Goal: Communication & Community: Ask a question

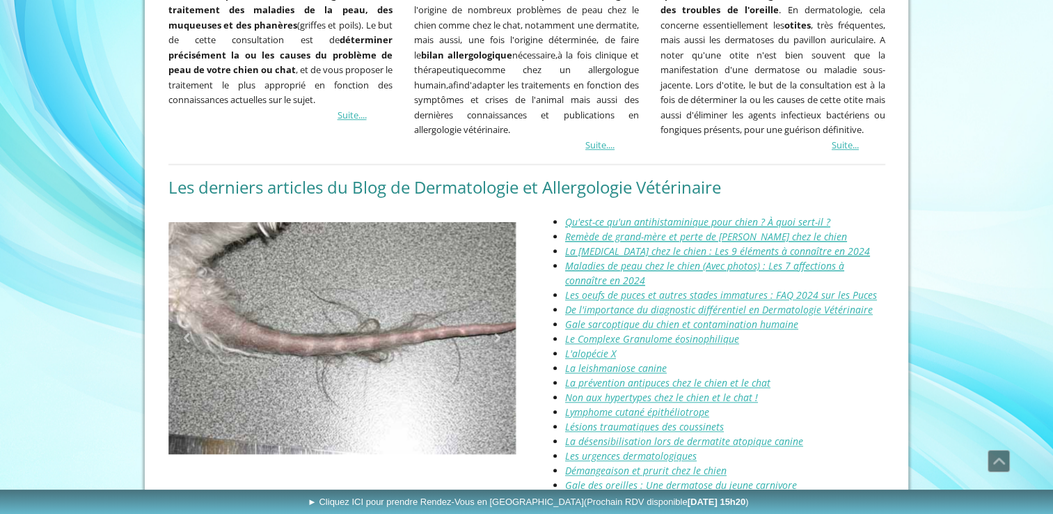
scroll to position [1461, 0]
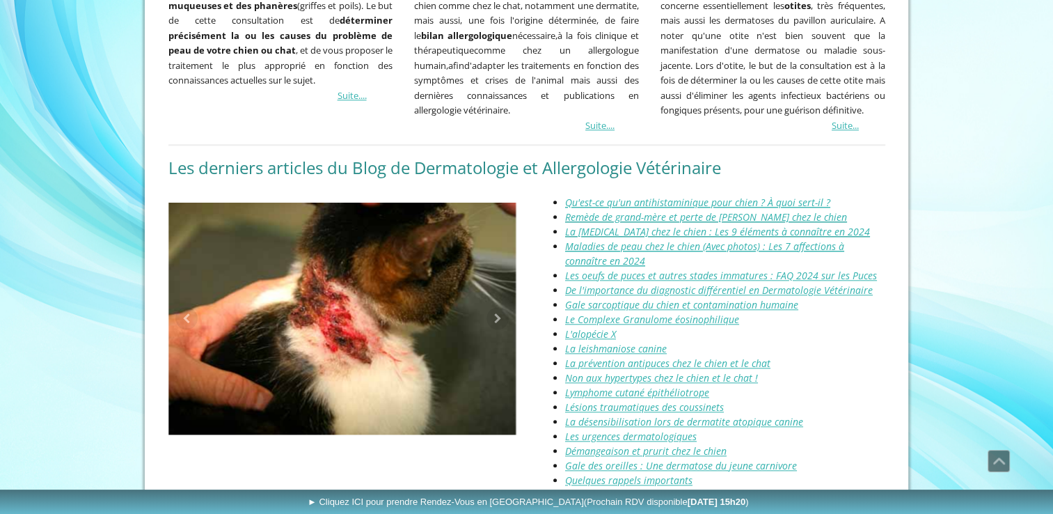
click at [728, 210] on u "Remède de grand-mère et perte de poils chez le chien" at bounding box center [706, 216] width 282 height 13
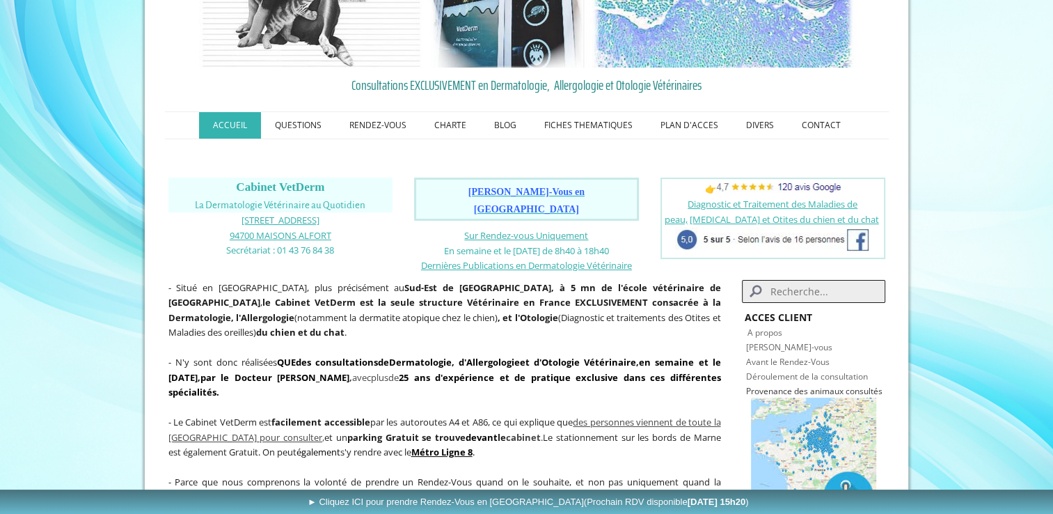
scroll to position [0, 0]
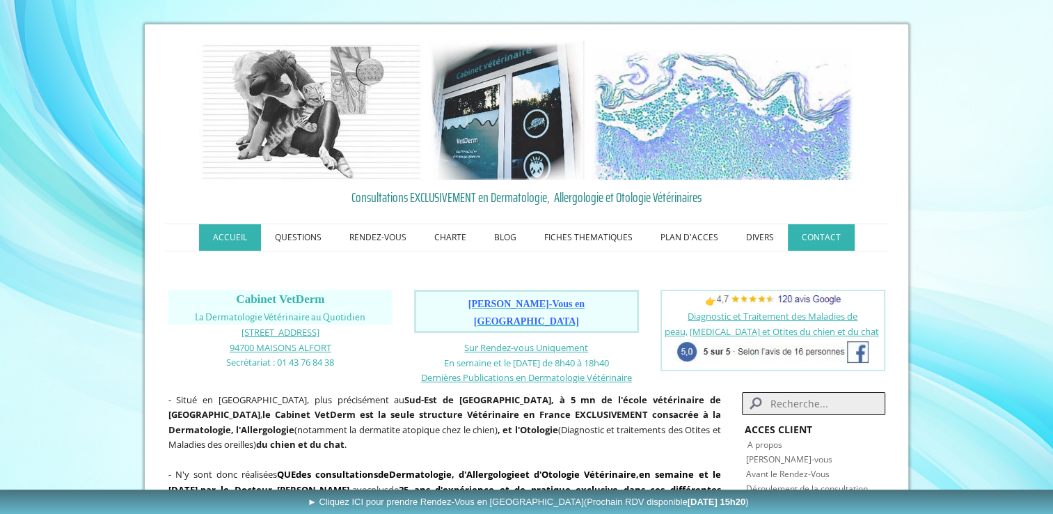
click at [818, 243] on link "CONTACT" at bounding box center [821, 237] width 67 height 26
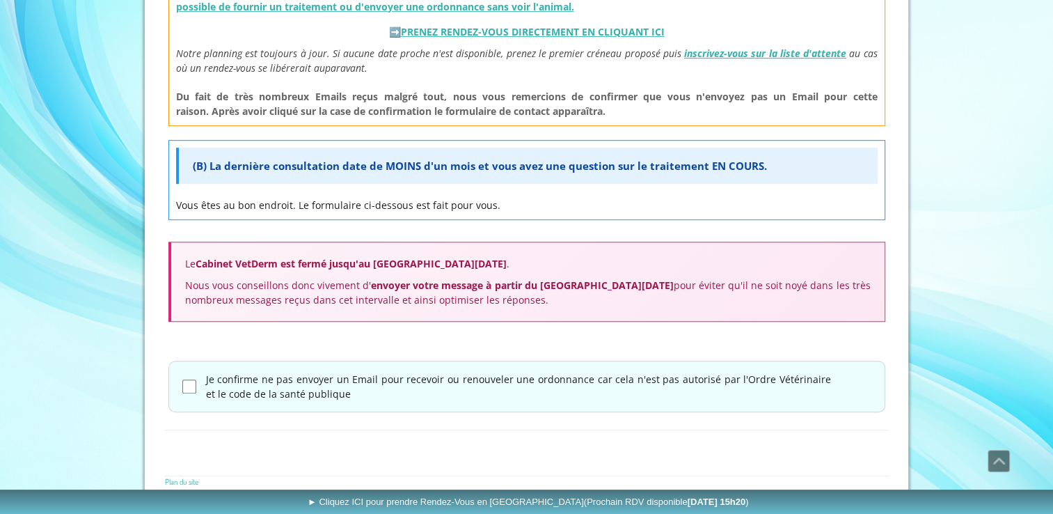
scroll to position [721, 0]
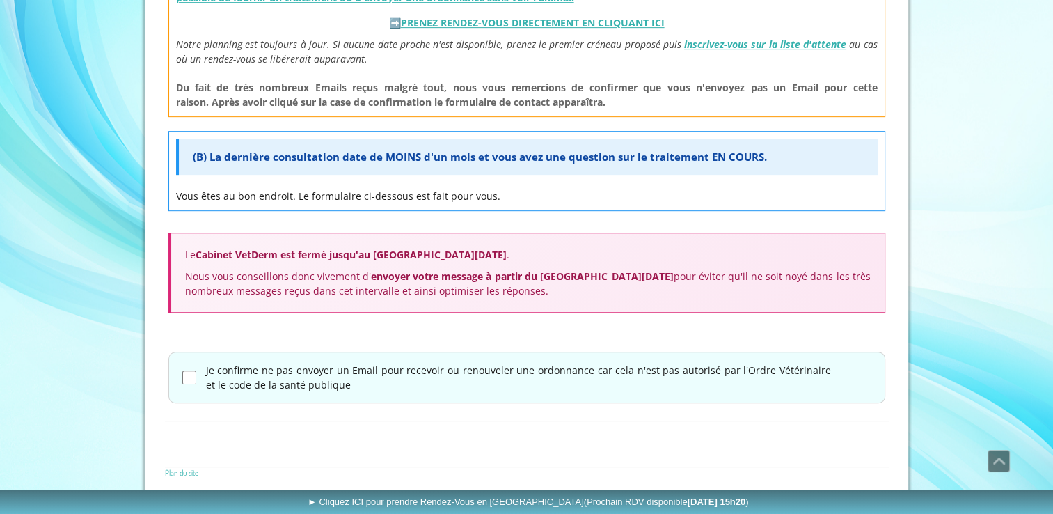
click at [191, 374] on input "Je confirme ne pas envoyer un Email pour recevoir ou renouveler une ordonnance …" at bounding box center [189, 377] width 14 height 14
checkbox input "true"
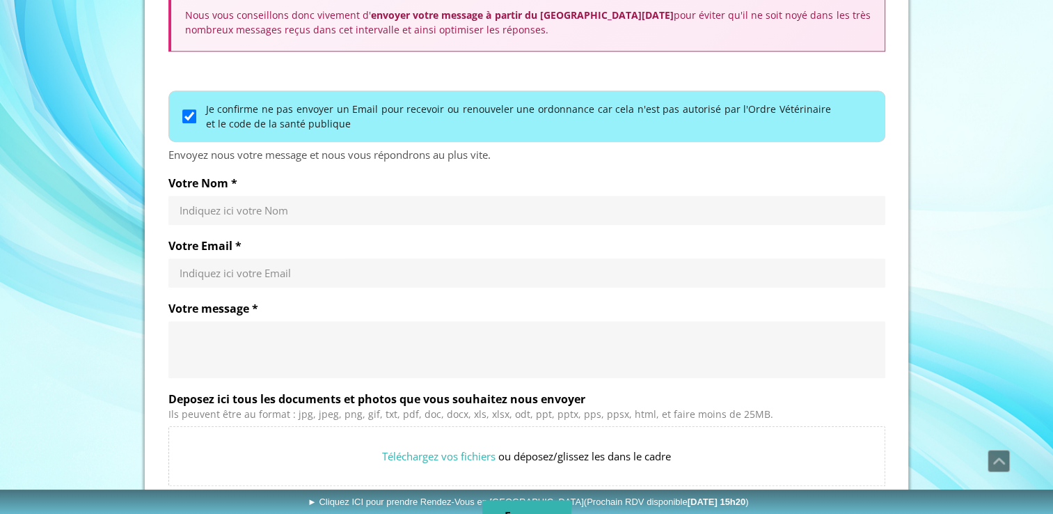
scroll to position [999, 0]
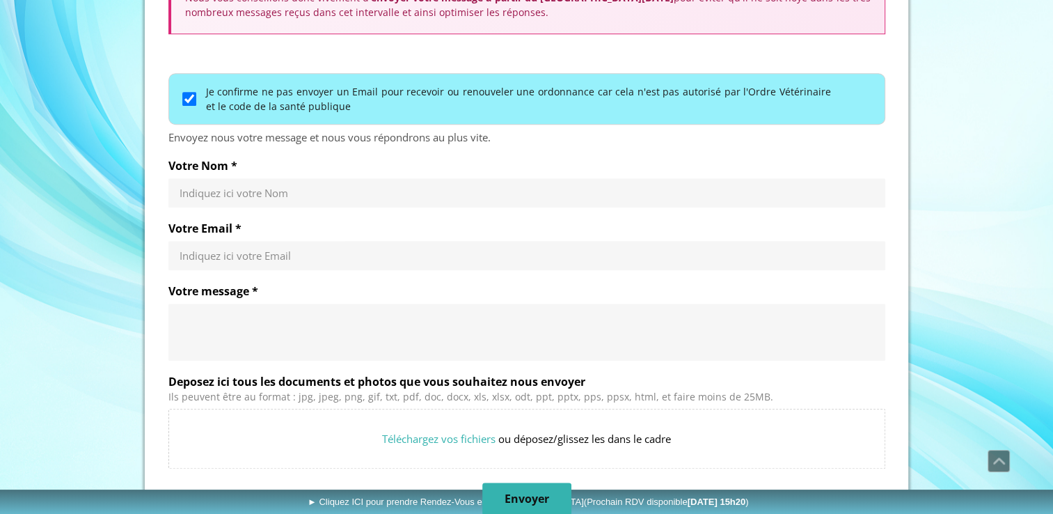
click at [271, 191] on input "Votre Nom *" at bounding box center [527, 193] width 694 height 14
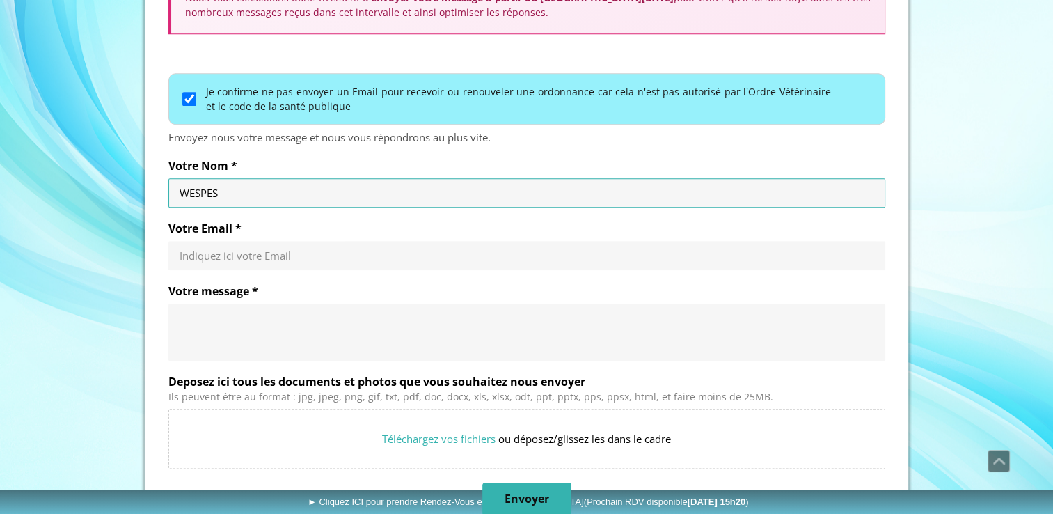
type input "WESPES"
click at [228, 255] on input "Votre Email *" at bounding box center [527, 255] width 694 height 14
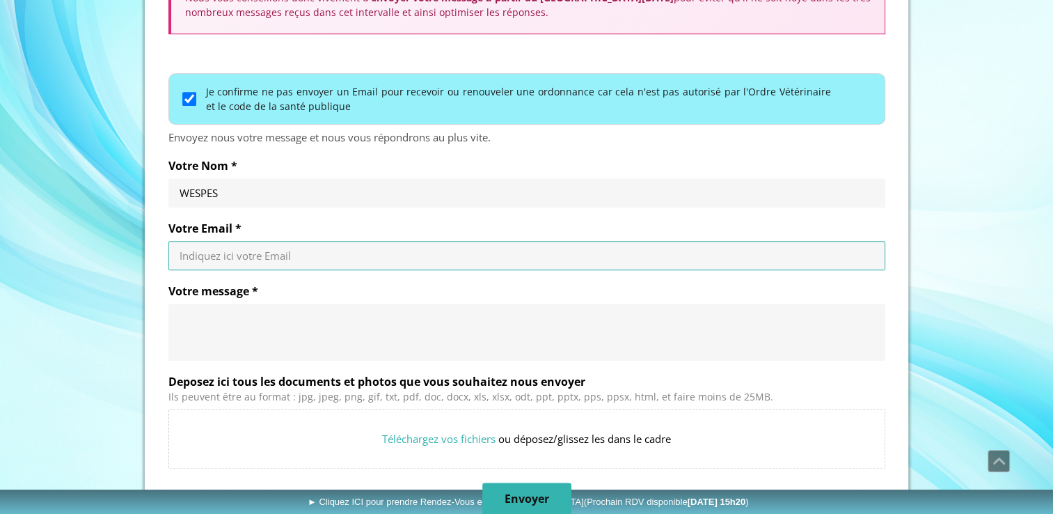
type input "[EMAIL_ADDRESS][DOMAIN_NAME]"
click at [266, 315] on textarea "Votre message *" at bounding box center [527, 332] width 694 height 42
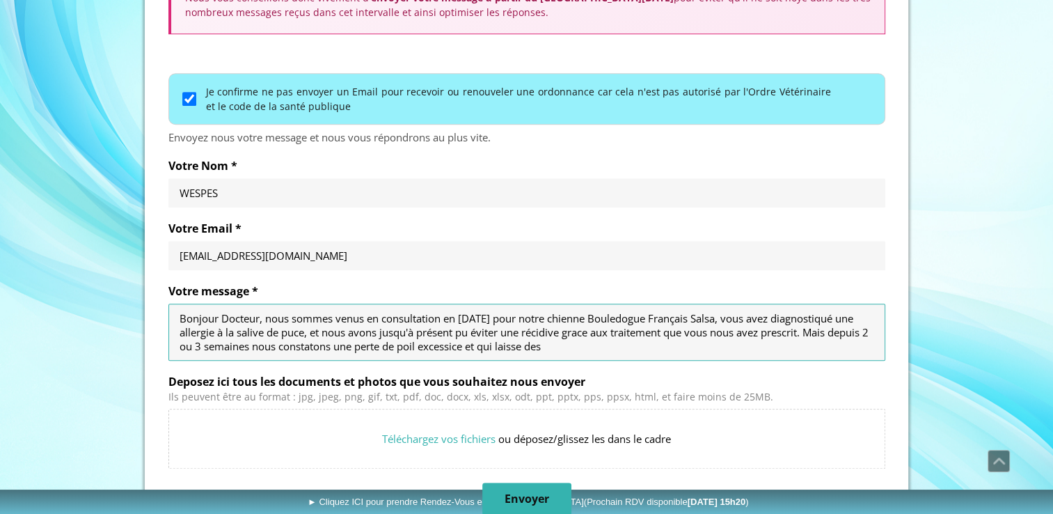
click at [500, 346] on textarea "Bonjour Docteur, nous sommes venus en consultation en [DATE] pour notre chienne…" at bounding box center [527, 332] width 694 height 42
click at [601, 331] on textarea "Bonjour Docteur, nous sommes venus en consultation en [DATE] pour notre chienne…" at bounding box center [527, 332] width 694 height 42
click at [601, 345] on textarea "Bonjour Docteur, nous sommes venus en consultation en [DATE] pour notre chienne…" at bounding box center [527, 332] width 694 height 42
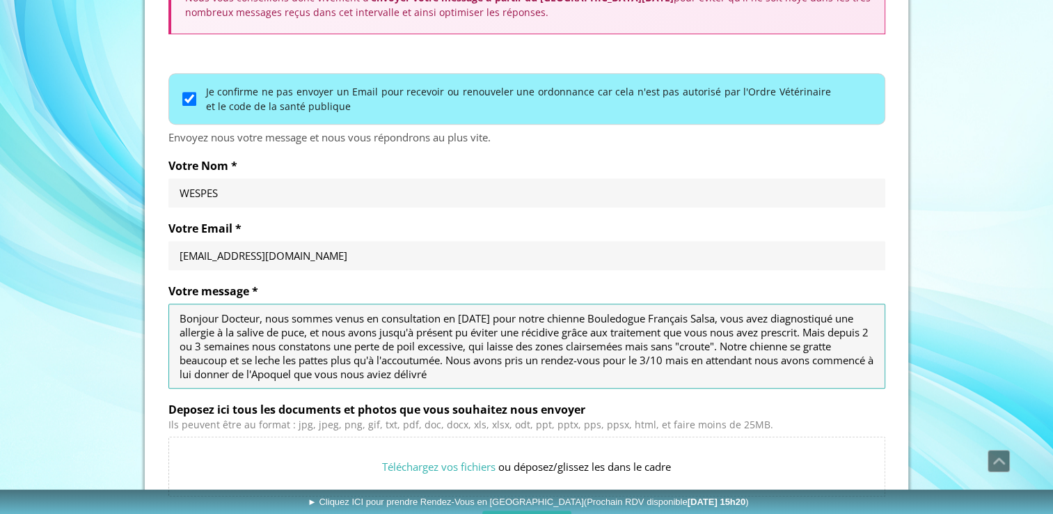
click at [301, 359] on textarea "Bonjour Docteur, nous sommes venus en consultation en [DATE] pour notre chienne…" at bounding box center [527, 346] width 694 height 70
click at [516, 374] on textarea "Bonjour Docteur, nous sommes venus en consultation en [DATE] pour notre chienne…" at bounding box center [527, 346] width 694 height 70
click at [356, 373] on textarea "Bonjour Docteur, nous sommes venus en consultation en [DATE] pour notre chienne…" at bounding box center [527, 346] width 694 height 70
click at [559, 372] on textarea "Bonjour Docteur, nous sommes venus en consultation en [DATE] pour notre chienne…" at bounding box center [527, 346] width 694 height 70
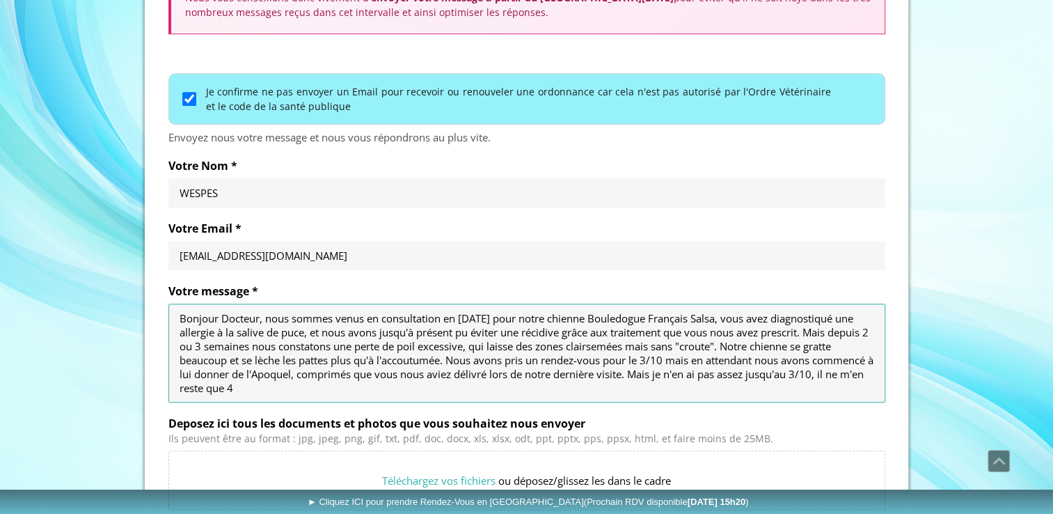
click at [692, 370] on textarea "Bonjour Docteur, nous sommes venus en consultation en [DATE] pour notre chienne…" at bounding box center [527, 353] width 694 height 84
click at [608, 388] on textarea "Bonjour Docteur, nous sommes venus en consultation en [DATE] pour notre chienne…" at bounding box center [527, 353] width 694 height 84
click at [526, 387] on textarea "Bonjour Docteur, nous sommes venus en consultation en [DATE] pour notre chienne…" at bounding box center [527, 353] width 694 height 84
click at [766, 344] on textarea "Bonjour Docteur, nous sommes venus en consultation en [DATE] pour notre chienne…" at bounding box center [527, 353] width 694 height 84
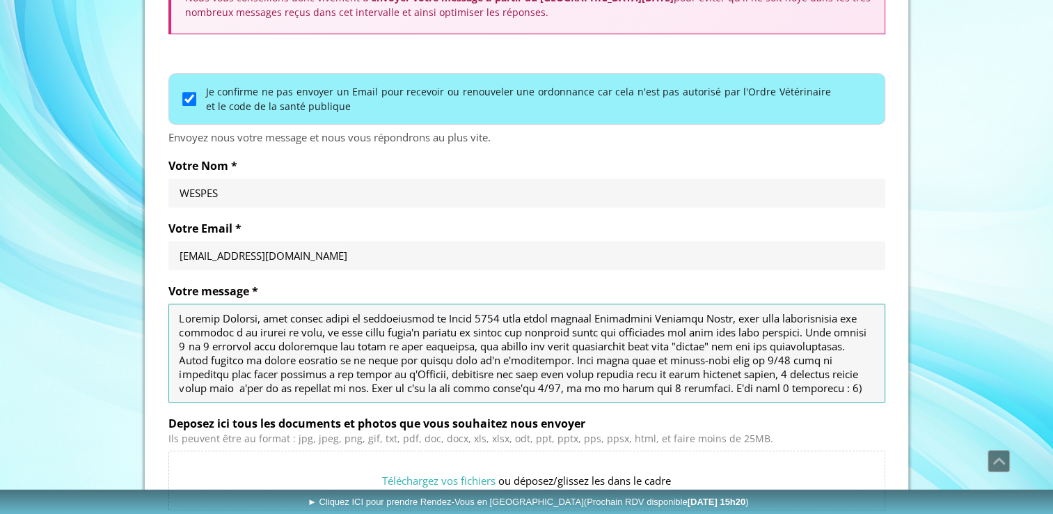
drag, startPoint x: 770, startPoint y: 345, endPoint x: 676, endPoint y: 344, distance: 93.3
click at [676, 344] on textarea "Votre message *" at bounding box center [527, 353] width 694 height 84
click at [331, 378] on textarea "Votre message *" at bounding box center [527, 353] width 694 height 84
click at [450, 337] on textarea "Votre message *" at bounding box center [527, 353] width 694 height 84
click at [205, 372] on textarea "Votre message *" at bounding box center [527, 353] width 694 height 84
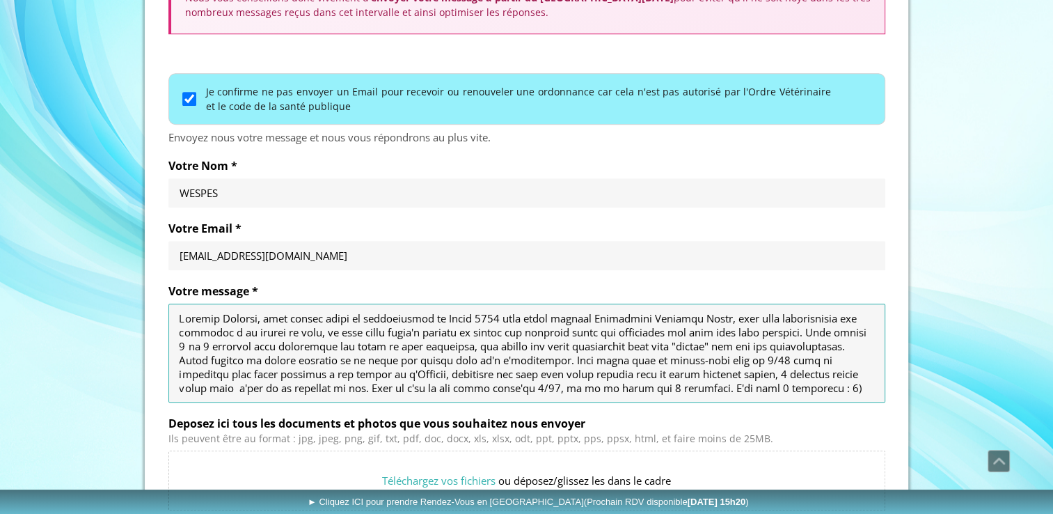
click at [806, 360] on textarea "Votre message *" at bounding box center [527, 353] width 694 height 84
click at [360, 386] on textarea "Votre message *" at bounding box center [527, 353] width 694 height 84
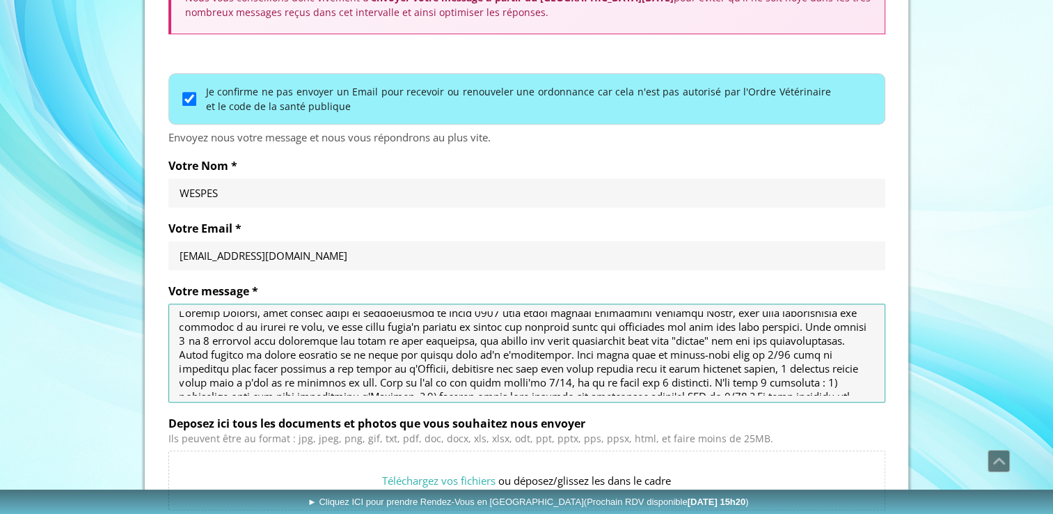
scroll to position [0, 0]
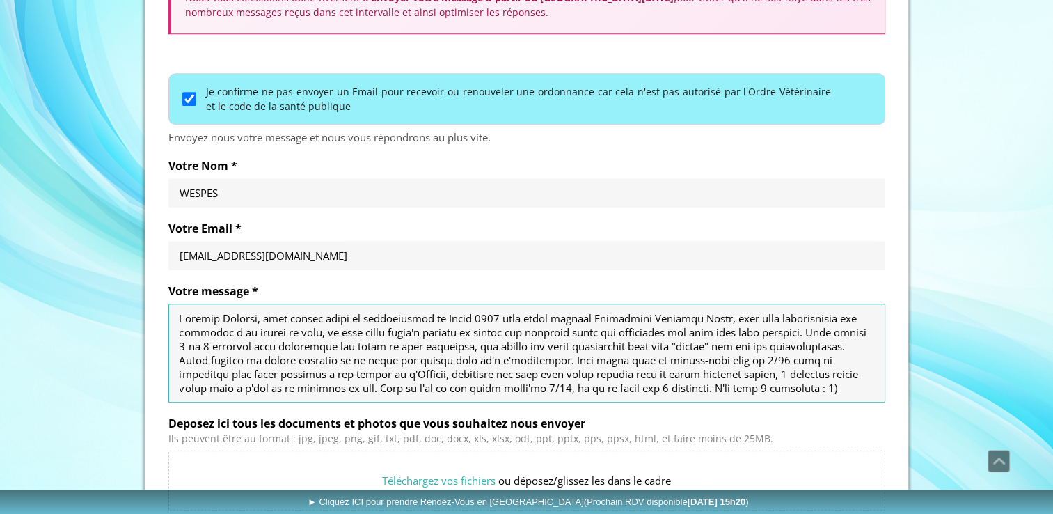
drag, startPoint x: 512, startPoint y: 386, endPoint x: 164, endPoint y: 308, distance: 356.6
click at [165, 308] on div "Je confirme ne pas envoyer un Email pour recevoir ou renouveler une ordonnance …" at bounding box center [527, 328] width 724 height 516
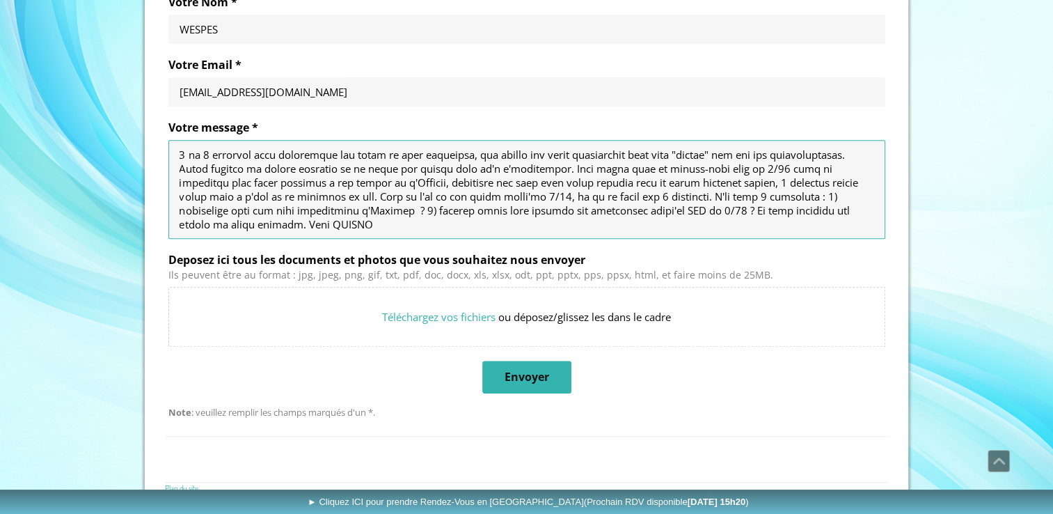
scroll to position [1176, 0]
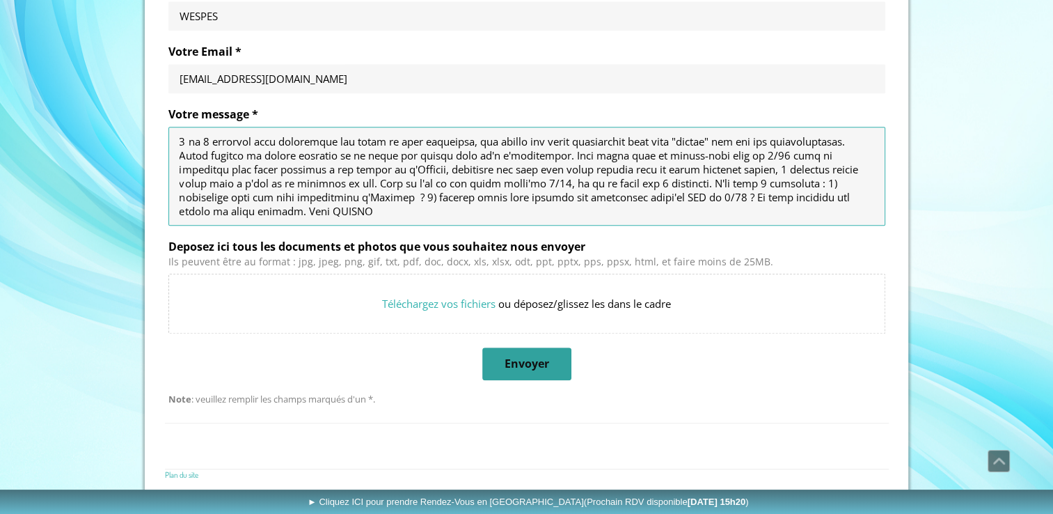
type textarea "Loremip Dolorsi, amet consec adipi el seddoeiusmod te Incid 6696 utla etdol mag…"
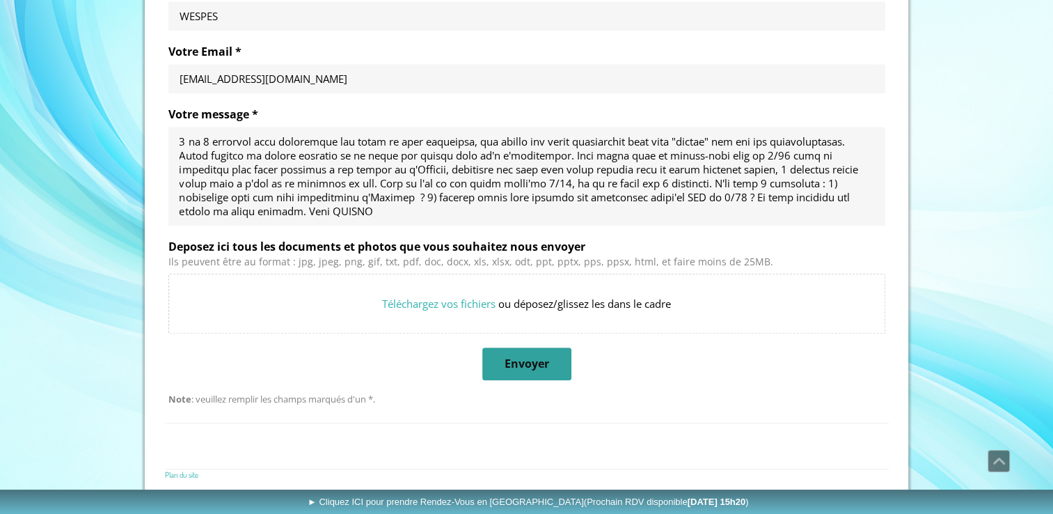
click at [531, 361] on span "Envoyer" at bounding box center [527, 363] width 45 height 15
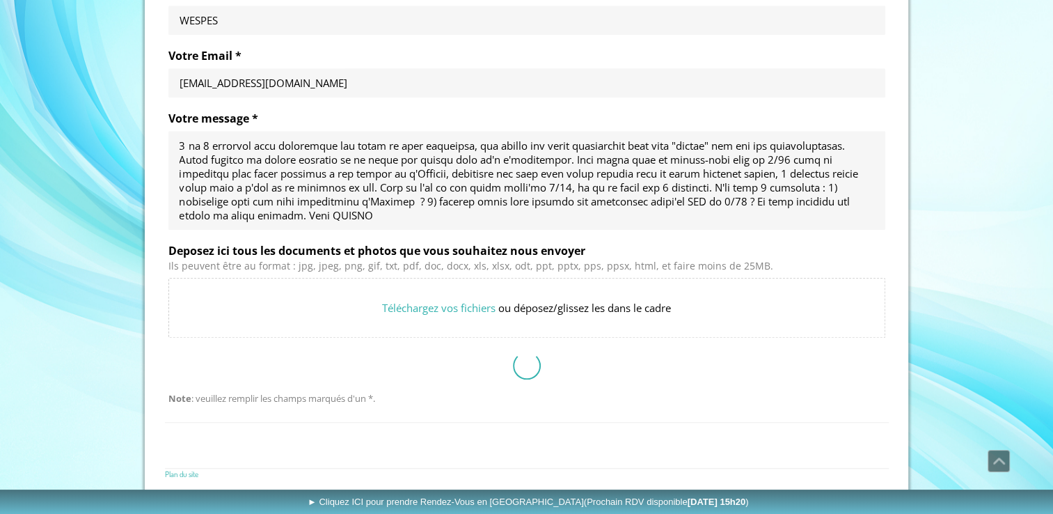
scroll to position [882, 0]
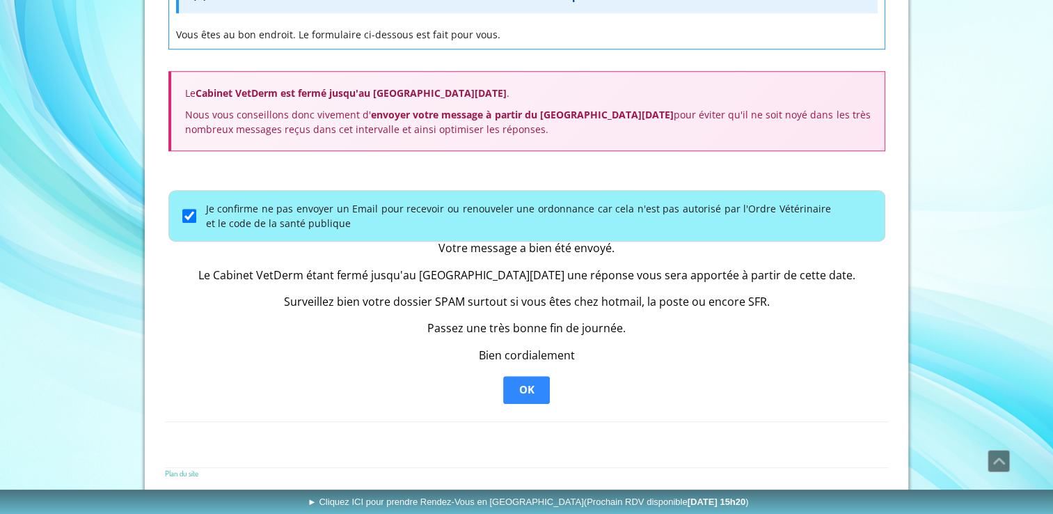
click at [521, 388] on span "OK" at bounding box center [526, 390] width 15 height 14
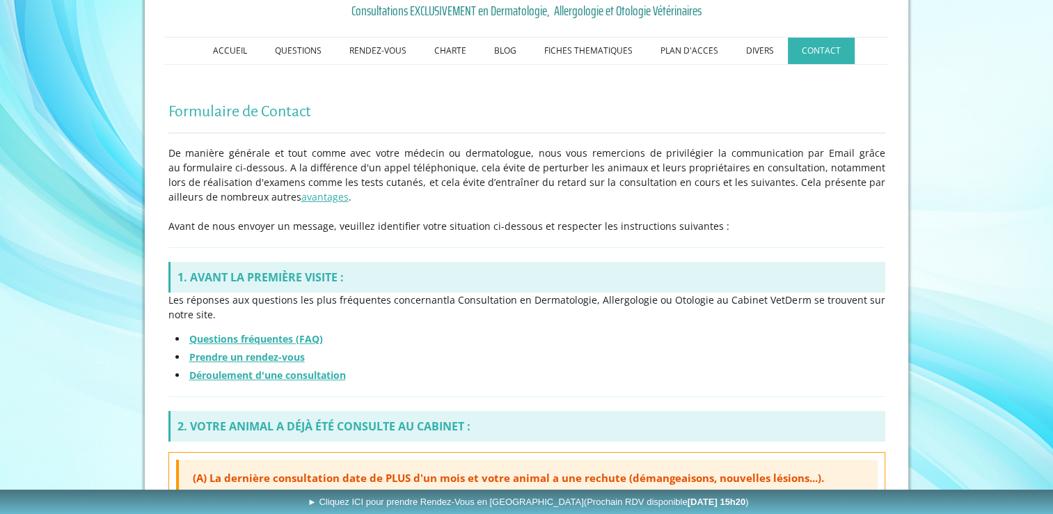
scroll to position [0, 0]
